Goal: Find specific page/section: Find specific page/section

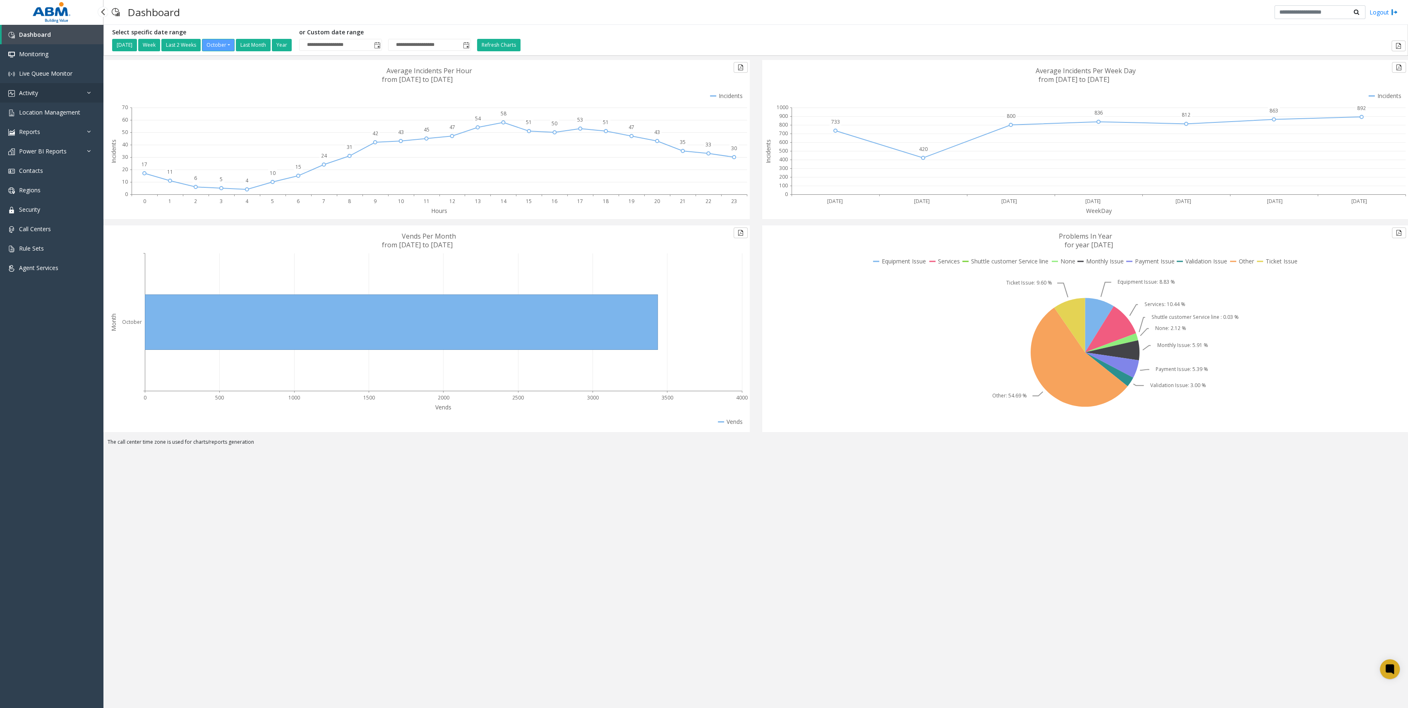
click at [27, 90] on span "Activity" at bounding box center [28, 93] width 19 height 8
click at [36, 116] on span "Daily Activity" at bounding box center [36, 112] width 34 height 8
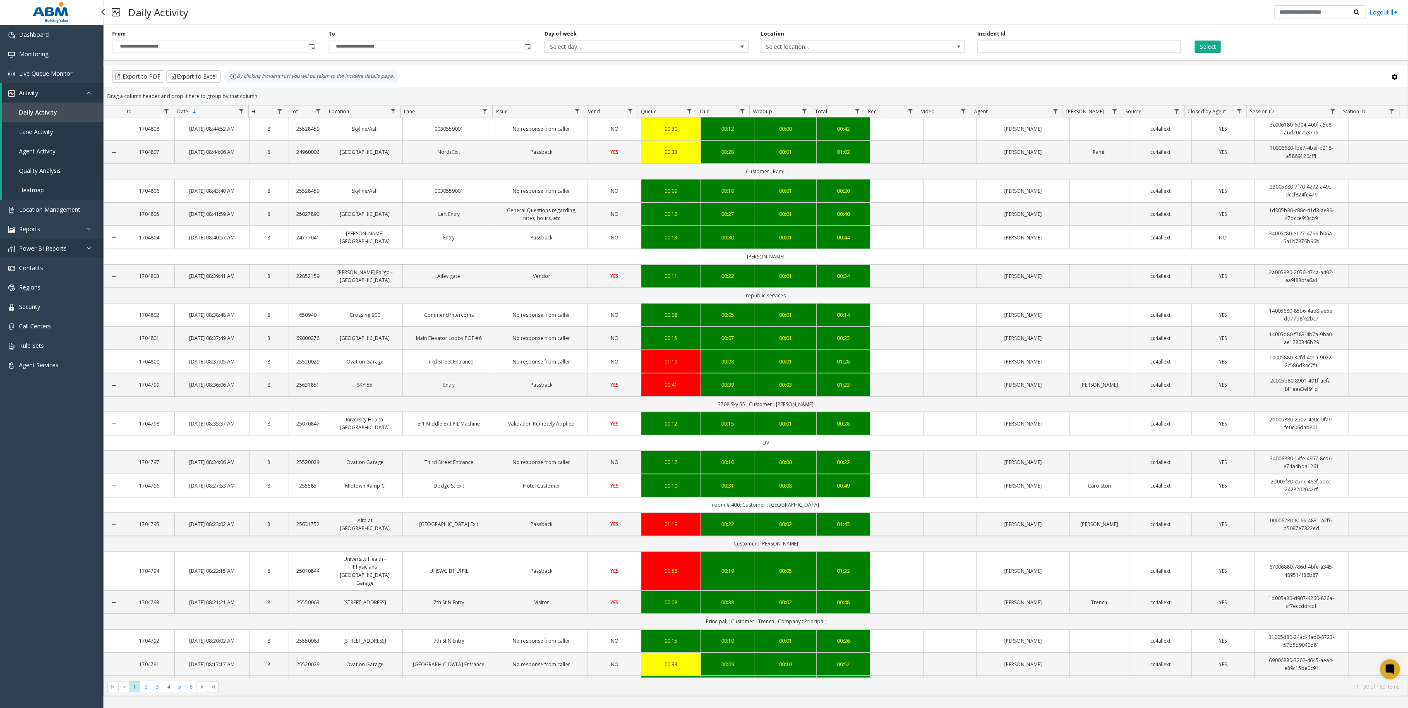
click at [71, 250] on link "Power BI Reports" at bounding box center [51, 248] width 103 height 19
click at [52, 381] on link "ABM EV OS" at bounding box center [51, 384] width 103 height 19
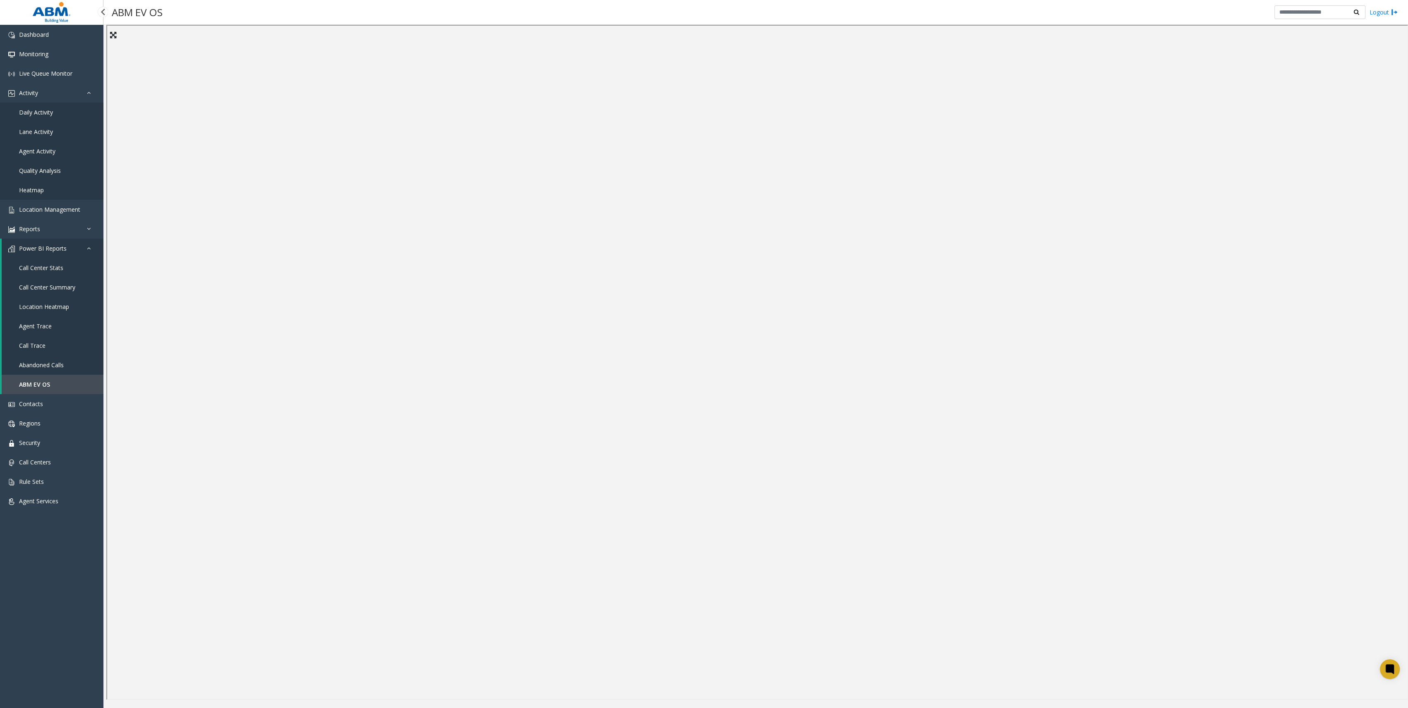
click at [55, 341] on link "Call Trace" at bounding box center [53, 345] width 102 height 19
